Goal: Navigation & Orientation: Understand site structure

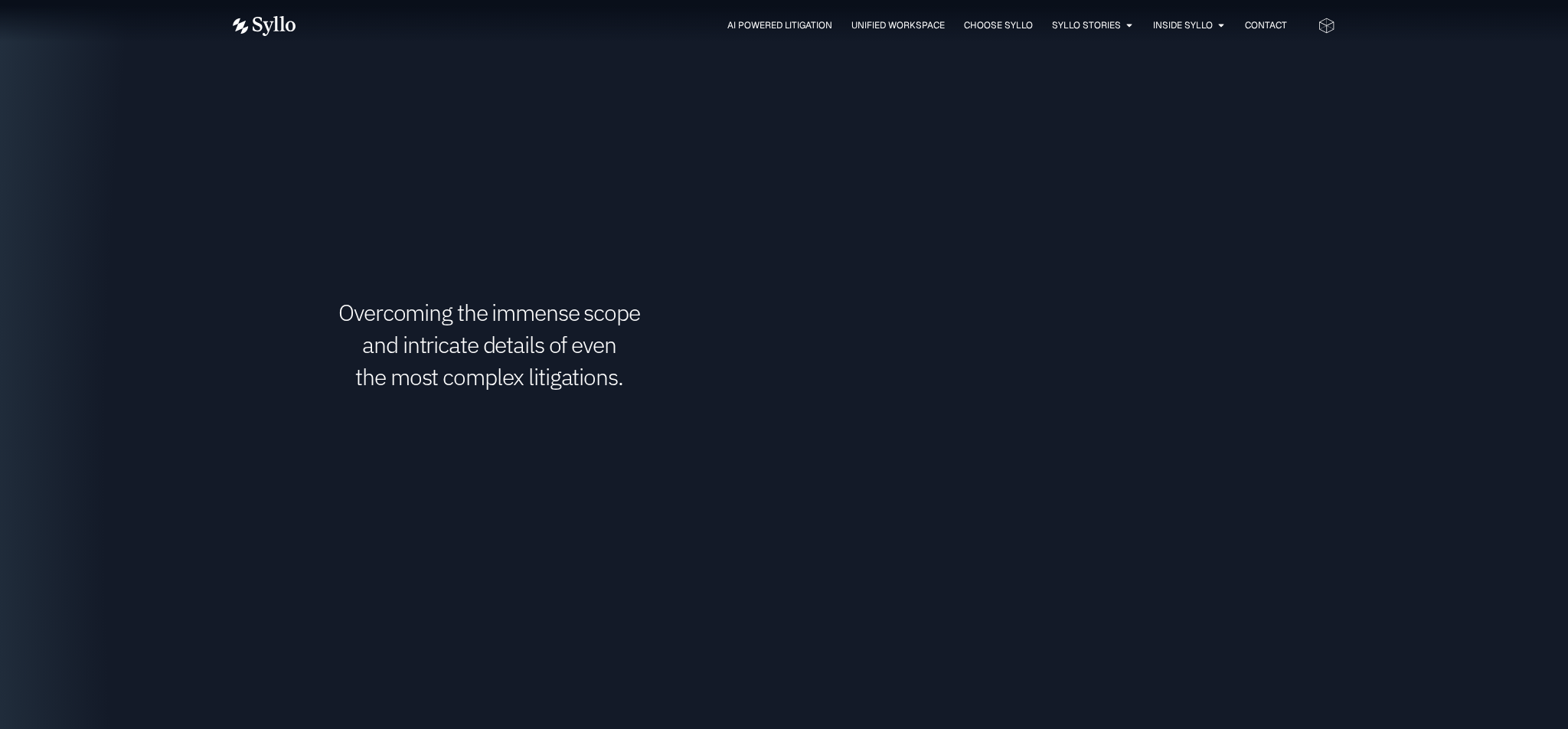
scroll to position [2352, 0]
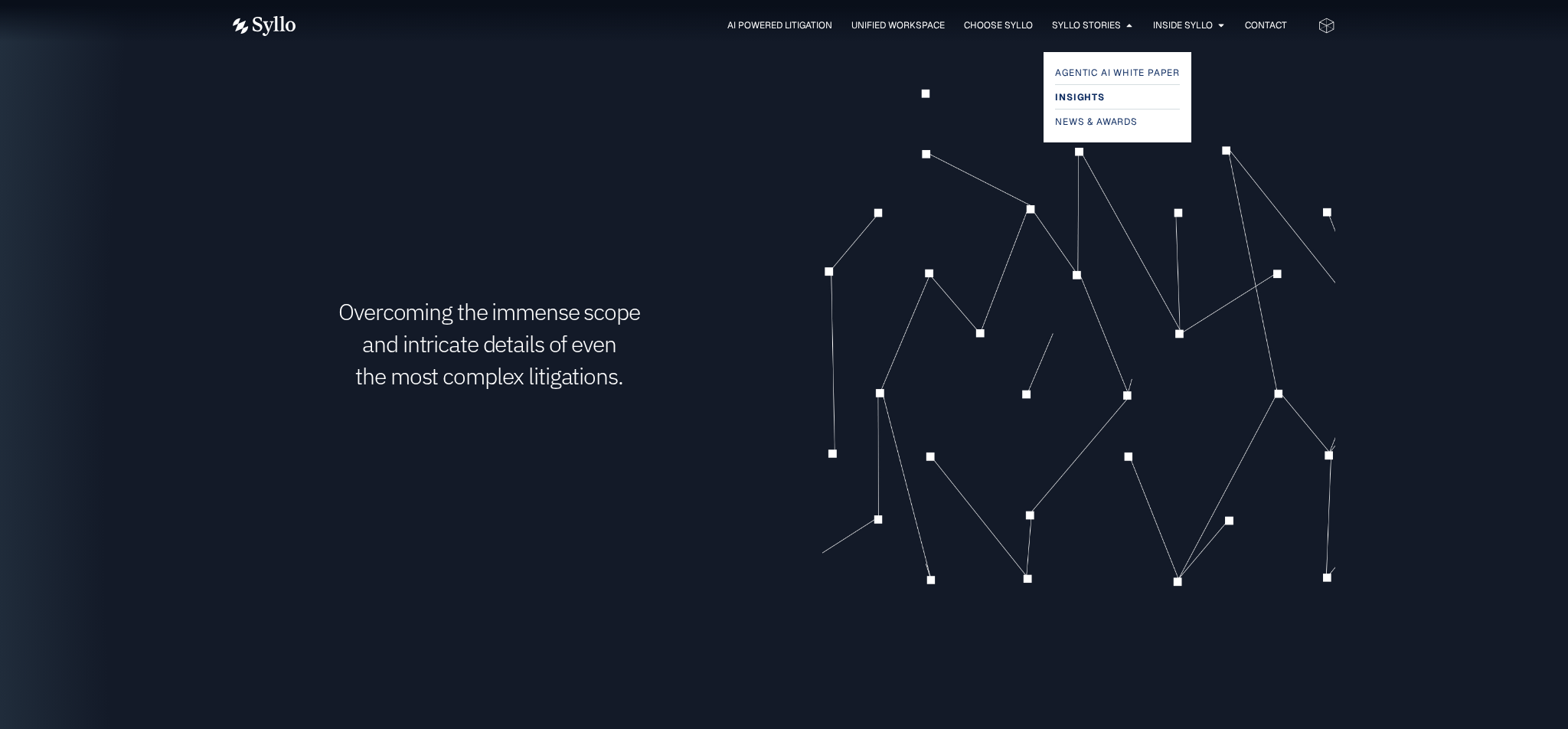
click at [1069, 104] on span "Insights" at bounding box center [1079, 97] width 49 height 18
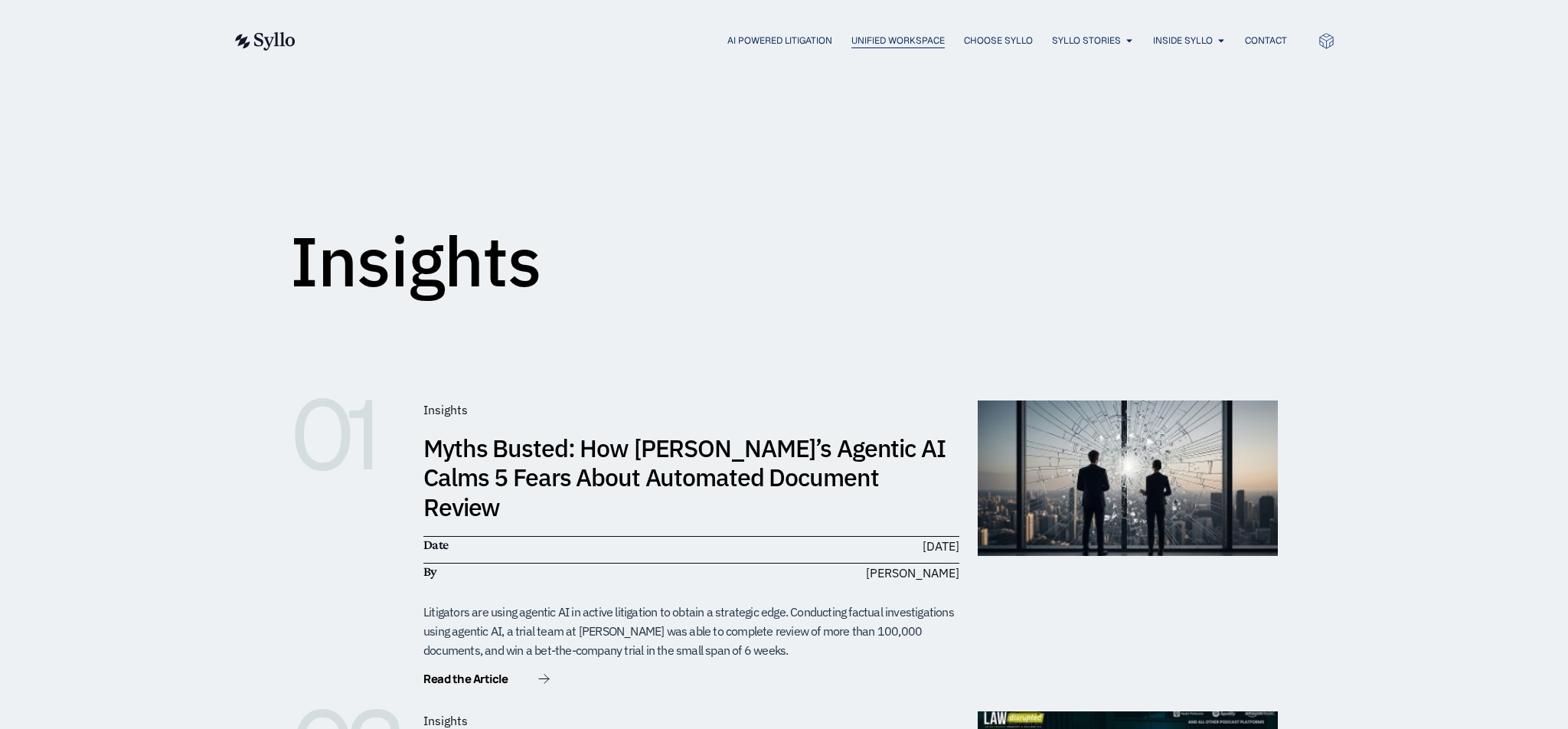
click at [860, 44] on span "Unified Workspace" at bounding box center [898, 40] width 94 height 14
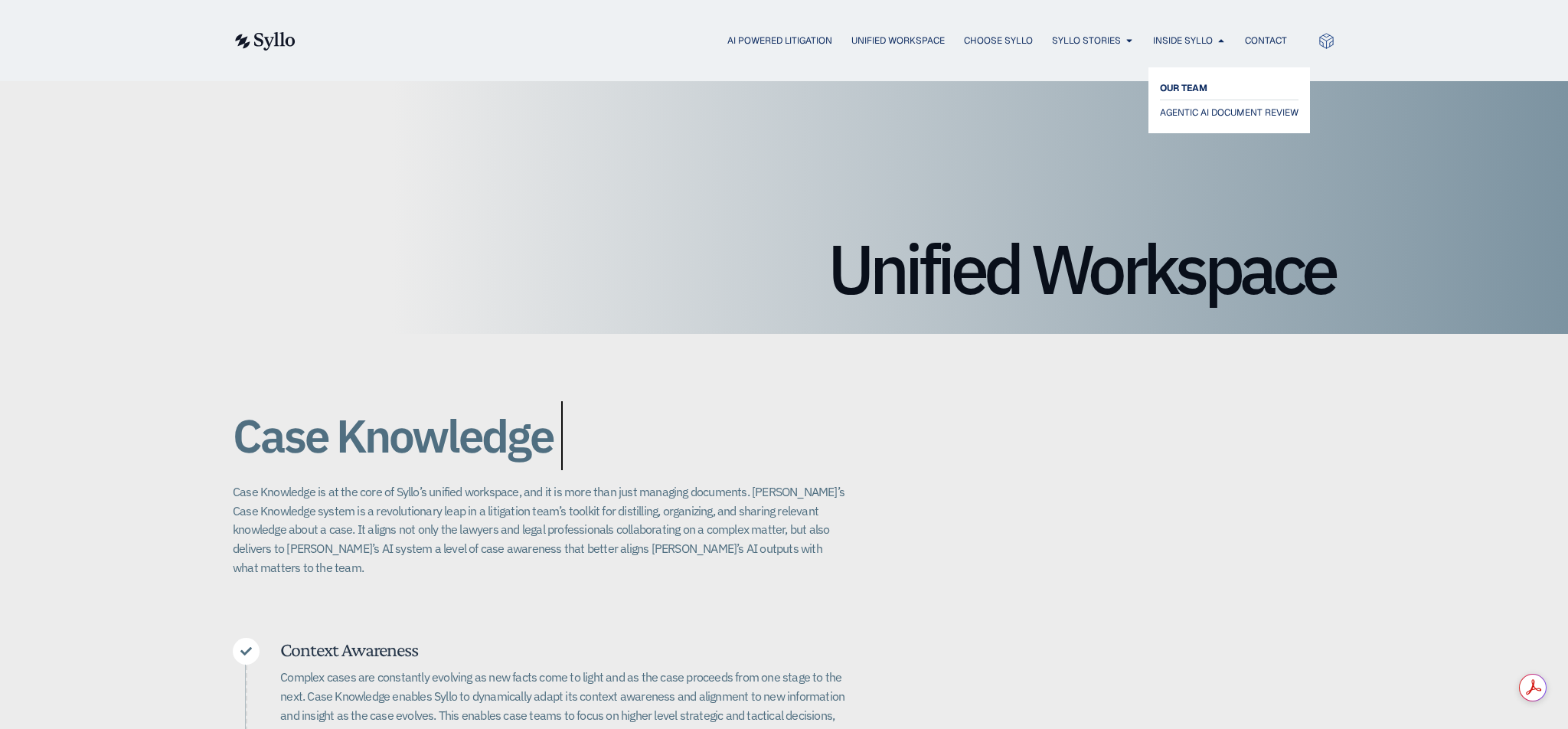
click at [1178, 86] on span "OUR TEAM" at bounding box center [1183, 88] width 48 height 18
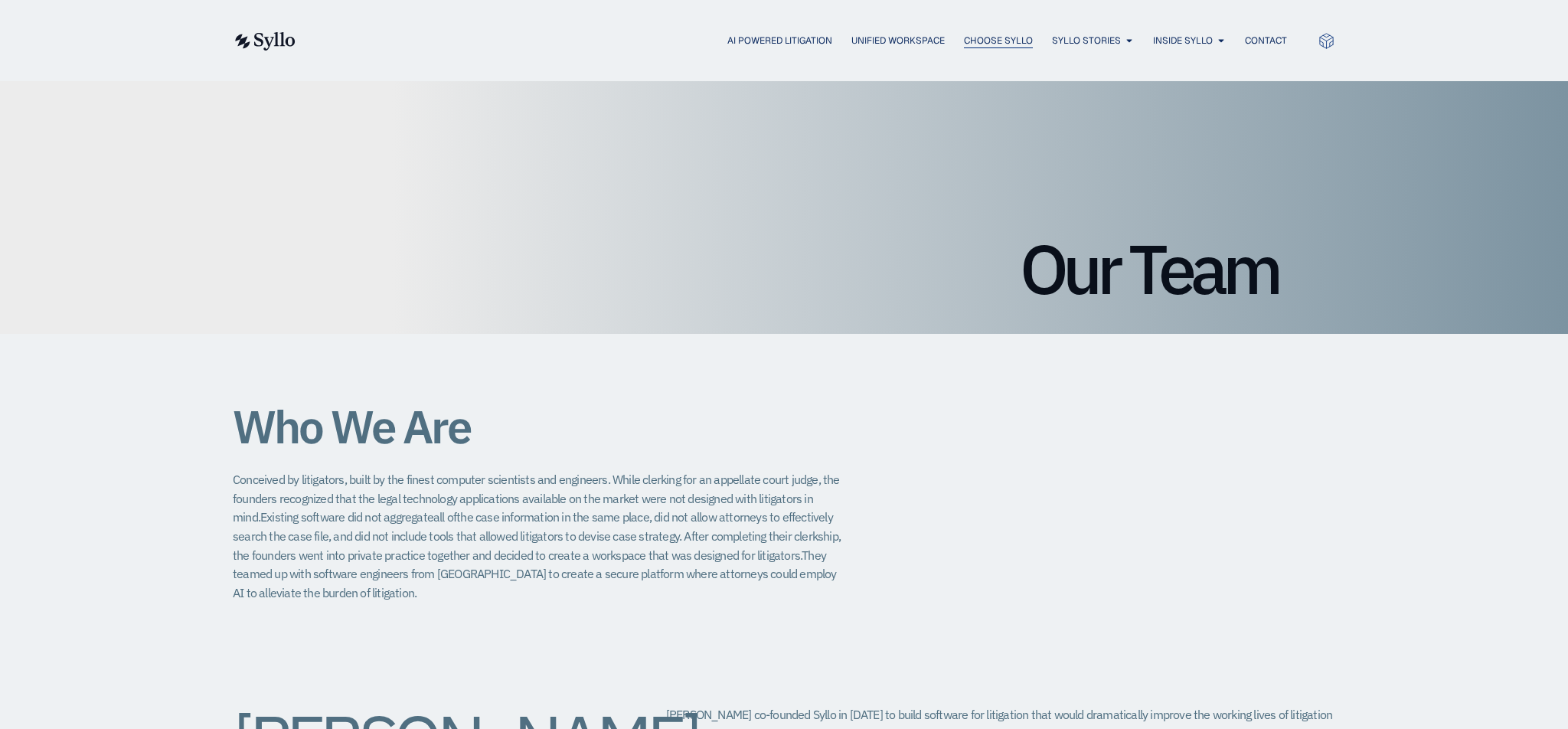
click at [986, 37] on span "Choose Syllo" at bounding box center [998, 40] width 69 height 14
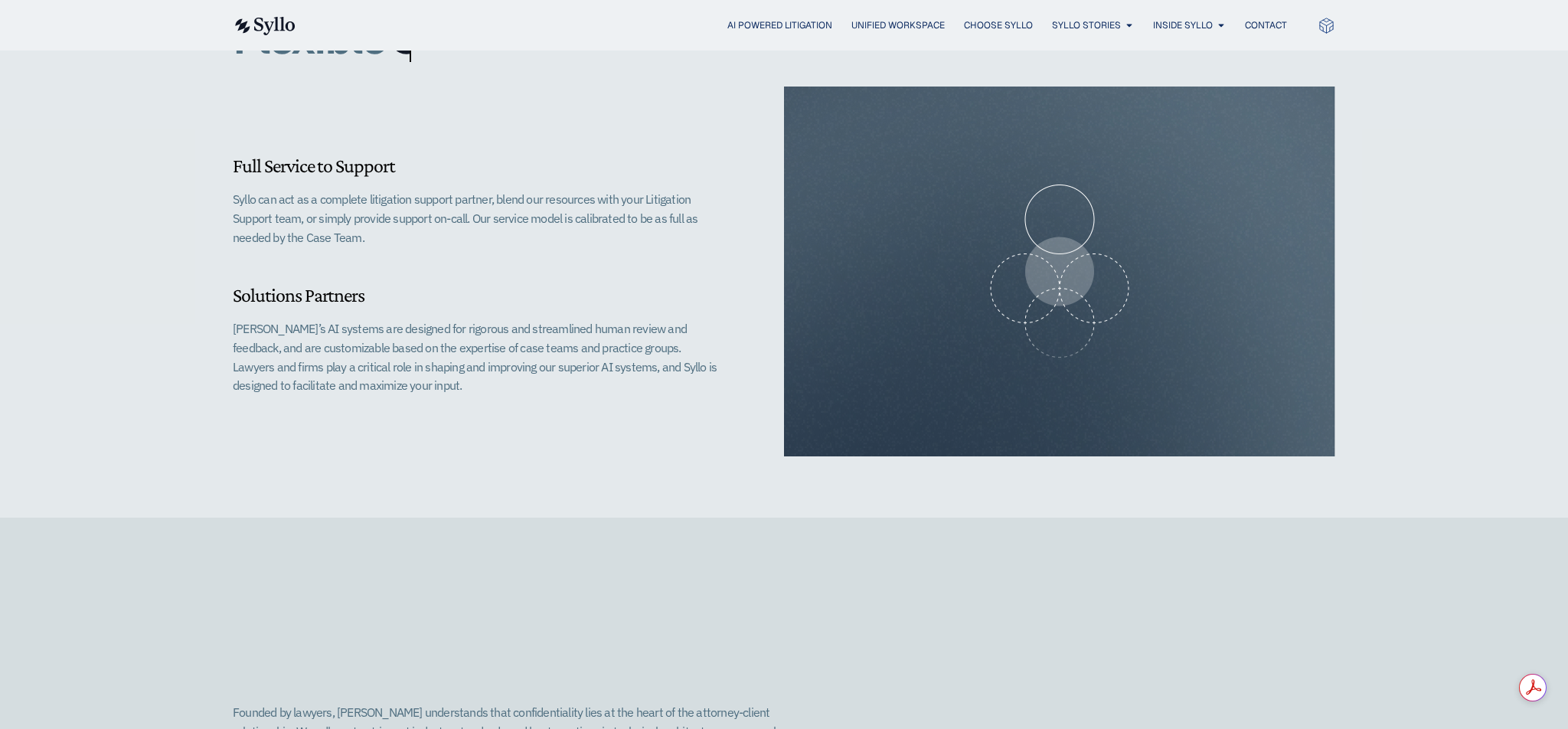
scroll to position [1429, 0]
